Goal: Task Accomplishment & Management: Use online tool/utility

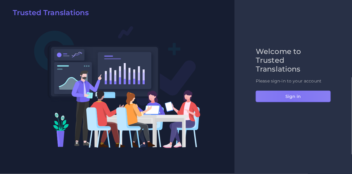
click at [289, 97] on button "Sign in" at bounding box center [293, 96] width 75 height 12
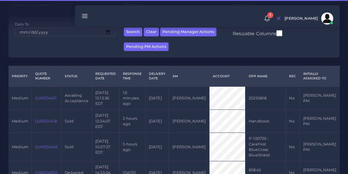
scroll to position [104, 0]
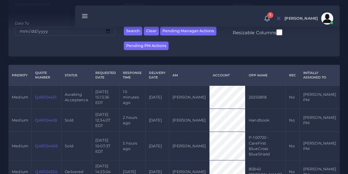
click at [50, 97] on link "QAR124431" at bounding box center [45, 97] width 21 height 5
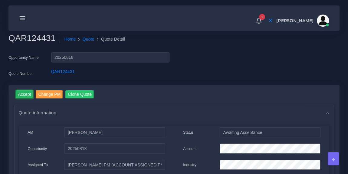
click at [24, 92] on input "Accept" at bounding box center [25, 94] width 18 height 8
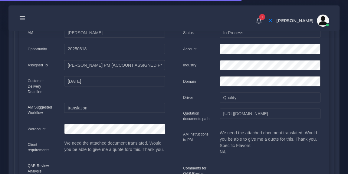
scroll to position [119, 0]
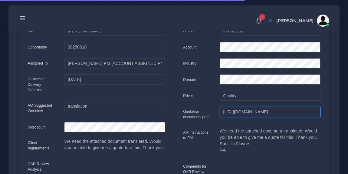
click at [242, 110] on input "https://workdrive.zoho.com/fgoh3e43b1a1fe2124b65bedd7c3c51a0e040/teams/fgoh3e43…" at bounding box center [270, 112] width 101 height 10
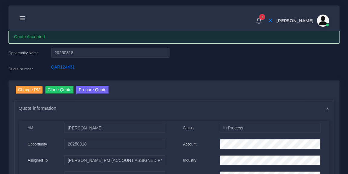
scroll to position [21, 0]
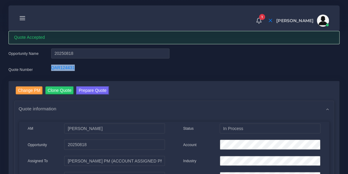
drag, startPoint x: 77, startPoint y: 69, endPoint x: 51, endPoint y: 68, distance: 25.7
click at [51, 68] on div "QAR124431" at bounding box center [111, 70] width 128 height 12
copy link "QAR124431"
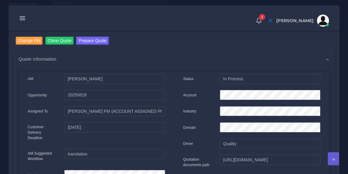
scroll to position [63, 0]
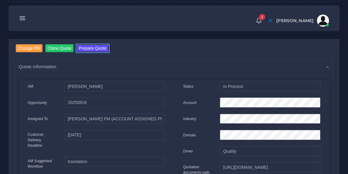
click at [104, 48] on button "Prepare Quote" at bounding box center [92, 48] width 33 height 8
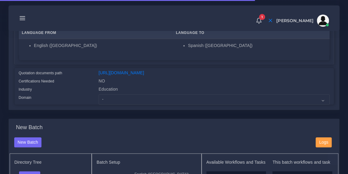
scroll to position [120, 0]
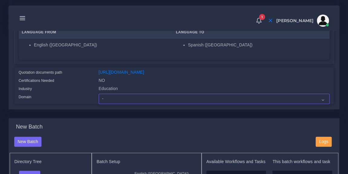
click at [164, 104] on select "- Advertising and Media Agriculture, Forestry and Fishing Architecture, Buildin…" at bounding box center [214, 99] width 231 height 10
select select "Education"
click at [99, 97] on select "- Advertising and Media Agriculture, Forestry and Fishing Architecture, Buildin…" at bounding box center [214, 99] width 231 height 10
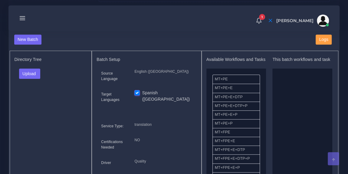
scroll to position [234, 0]
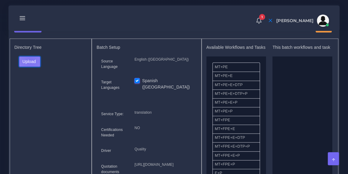
click at [30, 64] on button "Upload" at bounding box center [29, 61] width 21 height 10
click at [31, 87] on label "Files" at bounding box center [40, 84] width 42 height 8
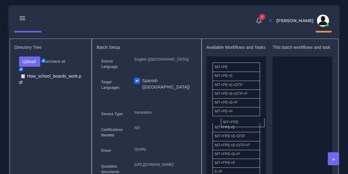
drag, startPoint x: 245, startPoint y: 124, endPoint x: 310, endPoint y: 110, distance: 66.9
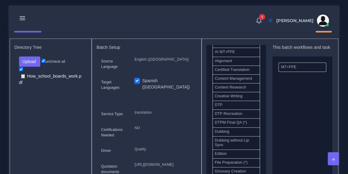
scroll to position [170, 0]
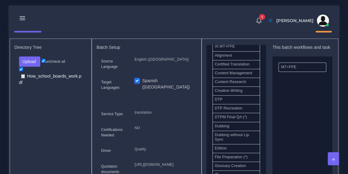
drag, startPoint x: 244, startPoint y: 106, endPoint x: 293, endPoint y: 105, distance: 49.0
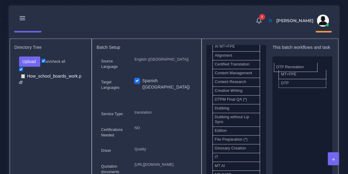
drag, startPoint x: 245, startPoint y: 105, endPoint x: 307, endPoint y: 71, distance: 70.0
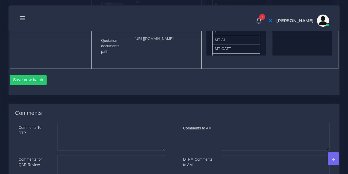
scroll to position [378, 0]
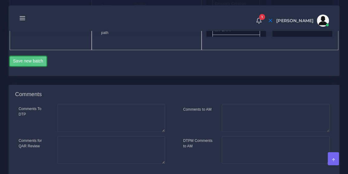
click at [25, 66] on button "Save new batch" at bounding box center [28, 61] width 37 height 10
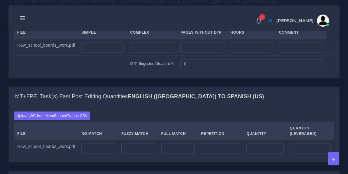
scroll to position [484, 0]
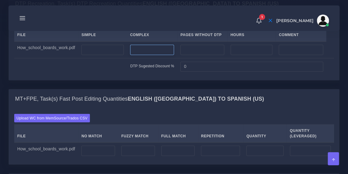
click at [140, 55] on input "number" at bounding box center [152, 49] width 44 height 10
type input "5"
click at [108, 75] on td "DTP Sugested Discount %" at bounding box center [95, 66] width 163 height 17
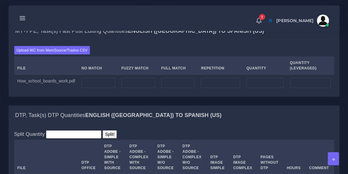
scroll to position [552, 0]
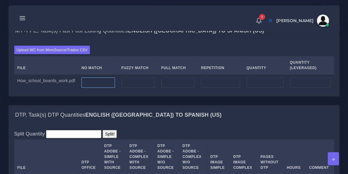
click at [97, 87] on input "number" at bounding box center [98, 82] width 34 height 10
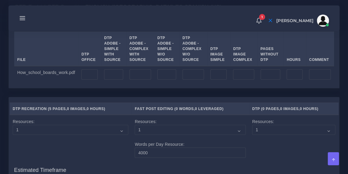
scroll to position [661, 0]
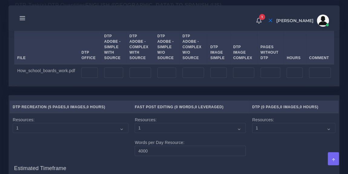
type input "1729"
click at [107, 78] on input "number" at bounding box center [113, 72] width 19 height 10
type input "5"
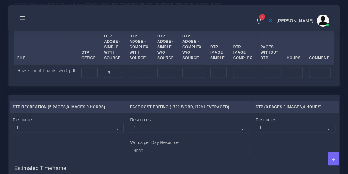
click at [118, 86] on div "Split Quantity Split! File DTP Office DTP Adobe - Simple With Source DTP Adobe …" at bounding box center [174, 50] width 330 height 71
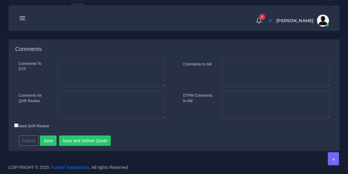
scroll to position [946, 0]
click at [77, 140] on button "Save and Deliver Quote" at bounding box center [85, 140] width 52 height 10
